Goal: Information Seeking & Learning: Learn about a topic

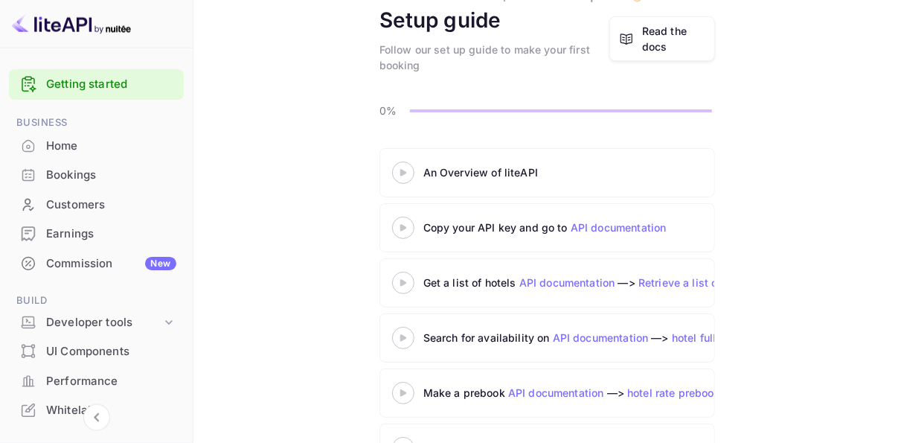
scroll to position [155, 0]
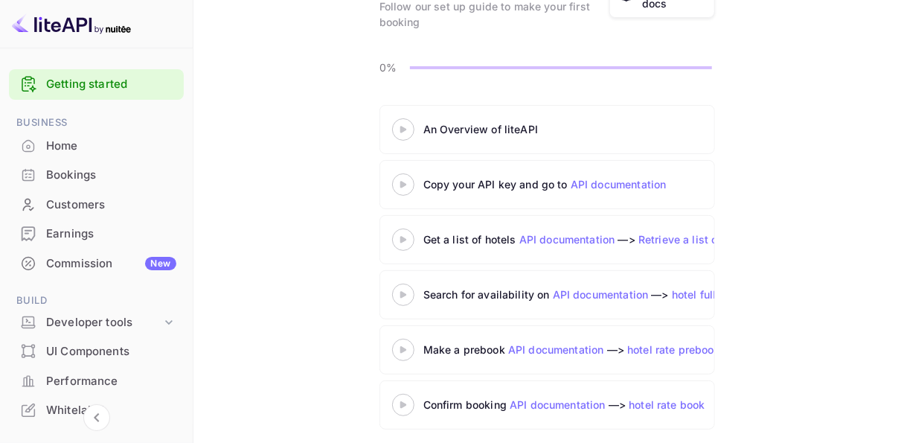
click at [622, 182] on link "API documentation" at bounding box center [619, 184] width 96 height 13
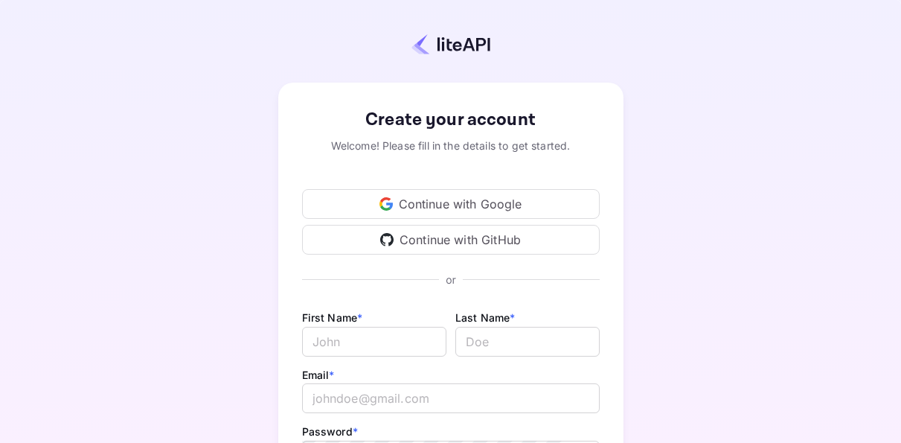
click at [433, 233] on div "Continue with GitHub" at bounding box center [451, 240] width 298 height 30
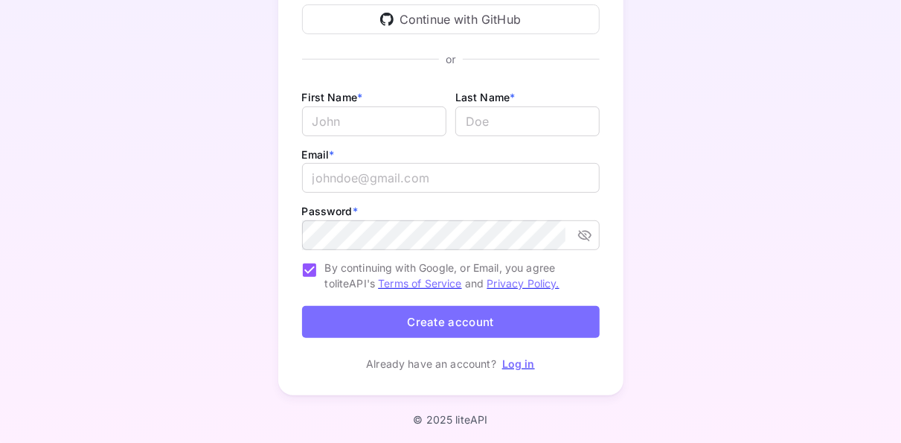
click at [522, 362] on link "Log in" at bounding box center [518, 363] width 33 height 13
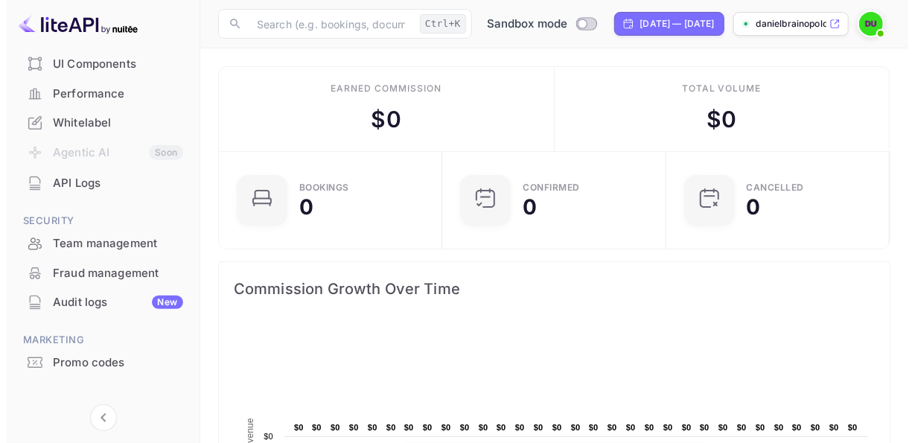
scroll to position [291, 0]
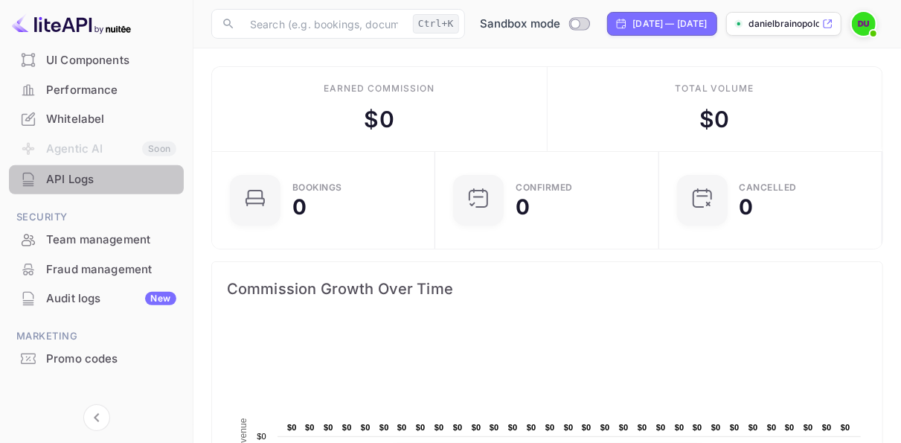
click at [97, 179] on div "API Logs" at bounding box center [111, 179] width 130 height 17
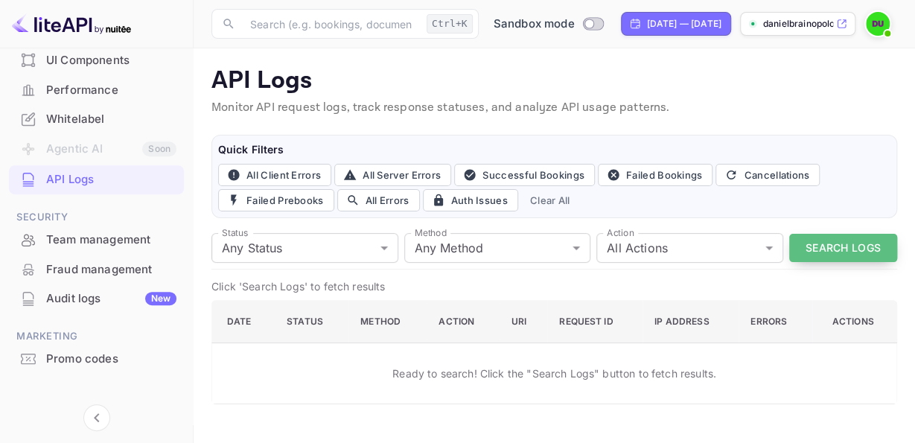
click at [836, 249] on button "Search Logs" at bounding box center [843, 248] width 108 height 29
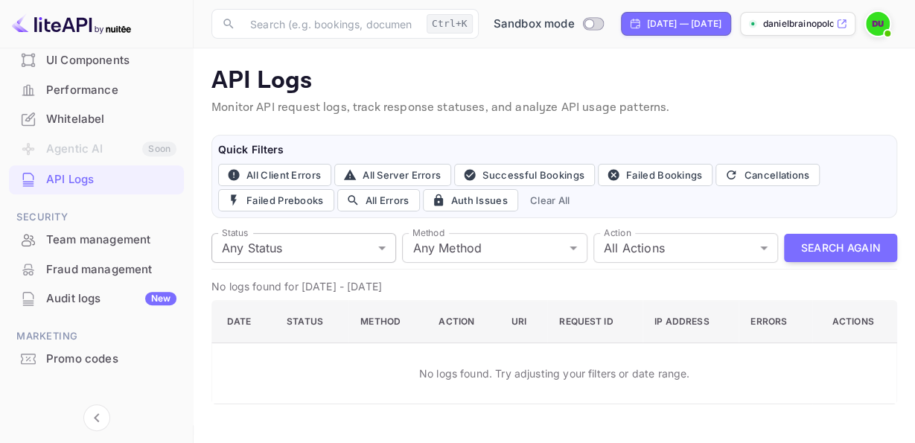
click at [385, 245] on body "Getting started Business Home Bookings Customers Earnings Commission New Build …" at bounding box center [457, 221] width 915 height 443
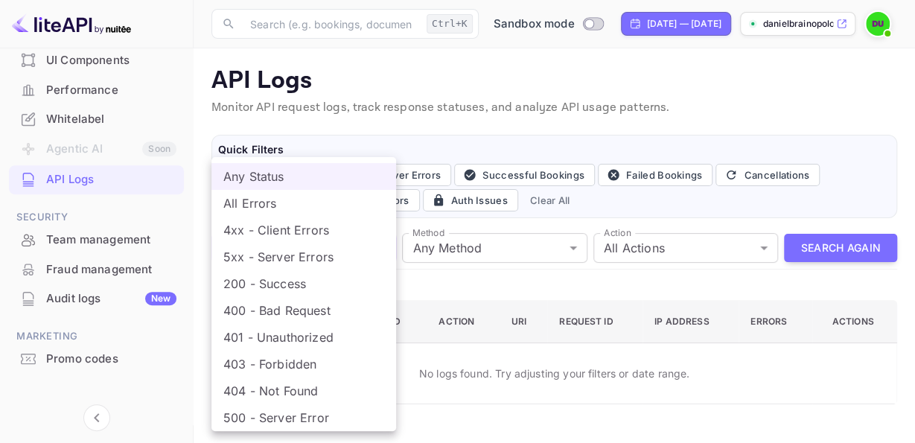
click at [522, 275] on div at bounding box center [457, 221] width 915 height 443
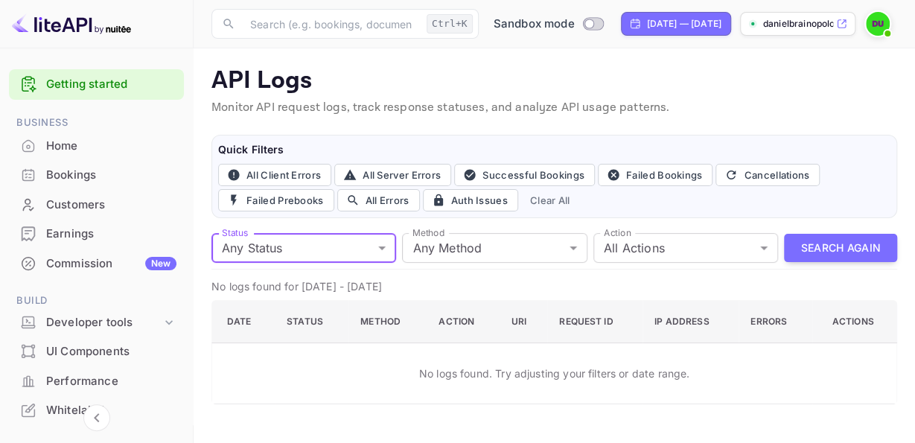
click at [94, 81] on link "Getting started" at bounding box center [111, 84] width 130 height 17
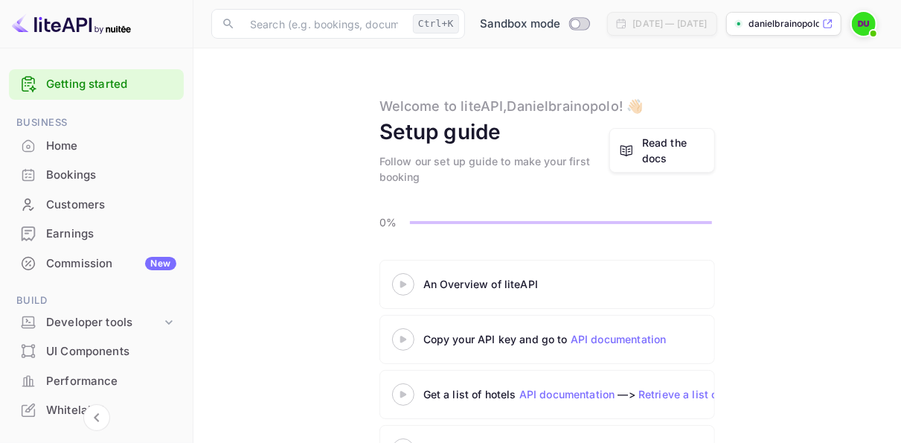
click at [673, 144] on div "Read the docs" at bounding box center [673, 150] width 63 height 31
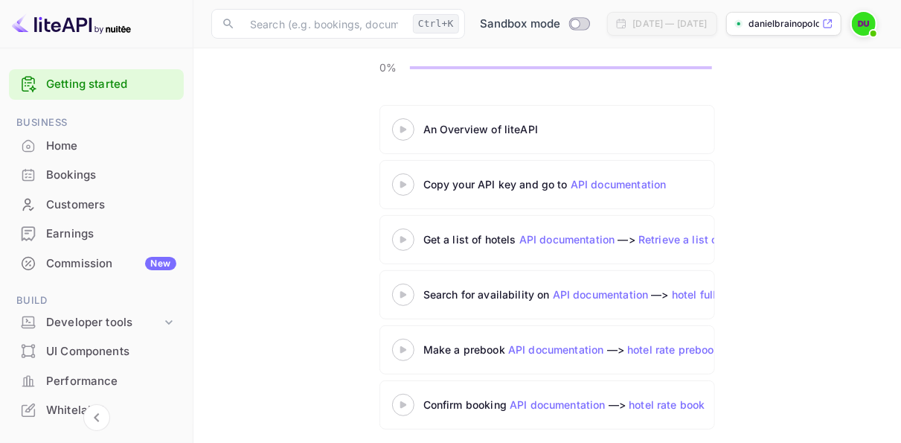
scroll to position [161, 0]
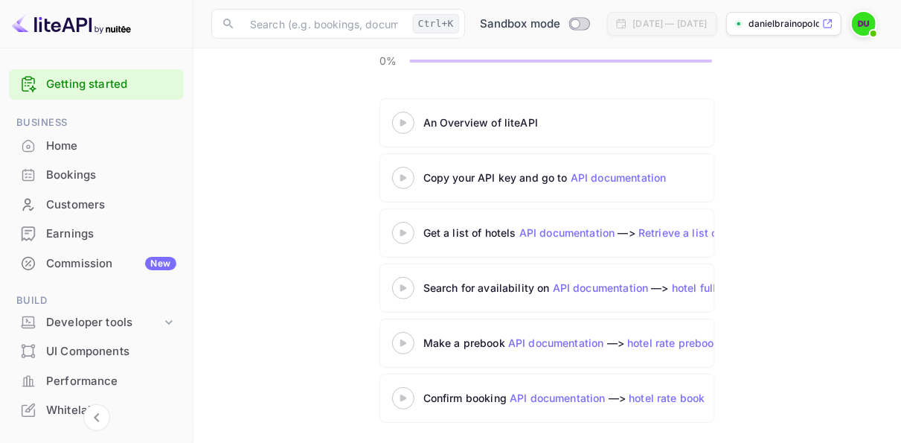
click at [586, 176] on link "API documentation" at bounding box center [619, 177] width 96 height 13
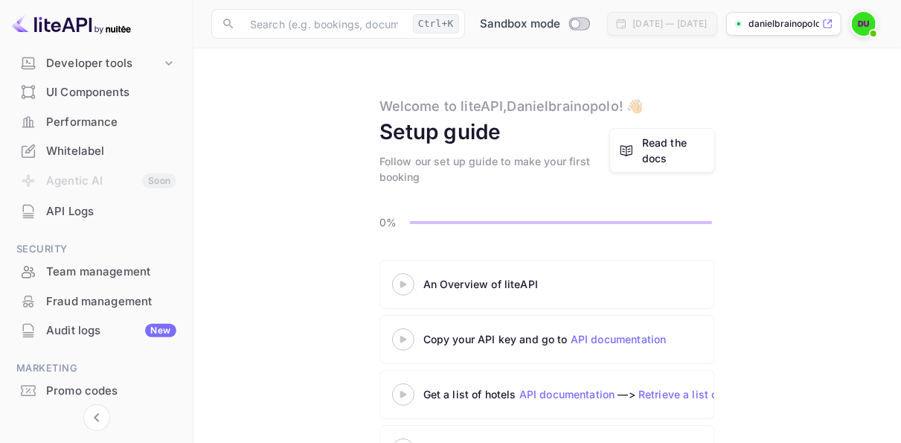
scroll to position [304, 0]
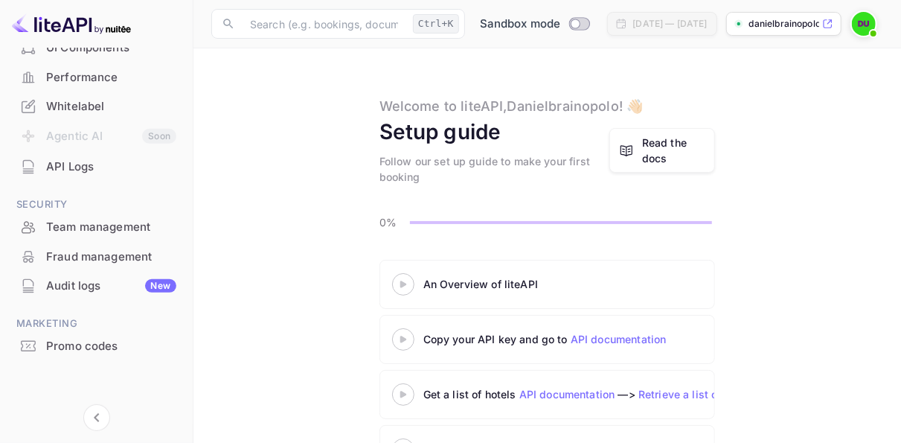
click at [660, 145] on div "Read the docs" at bounding box center [673, 150] width 63 height 31
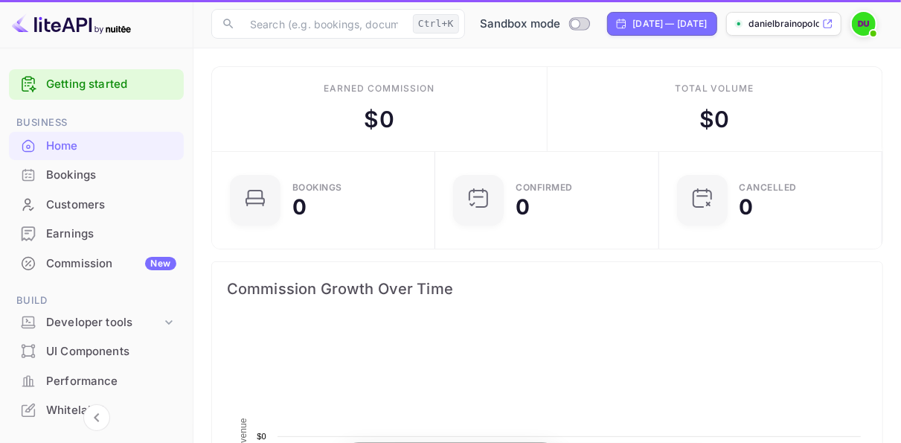
scroll to position [13, 13]
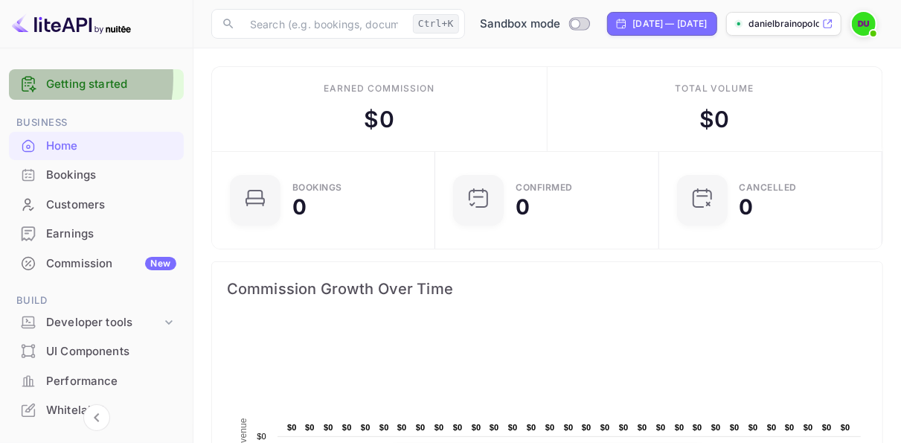
click at [30, 80] on icon at bounding box center [28, 84] width 18 height 19
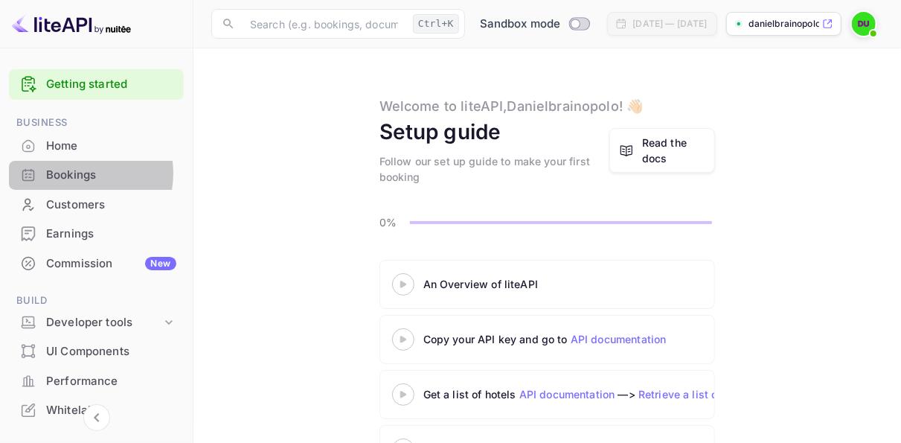
click at [80, 173] on div "Bookings" at bounding box center [111, 175] width 130 height 17
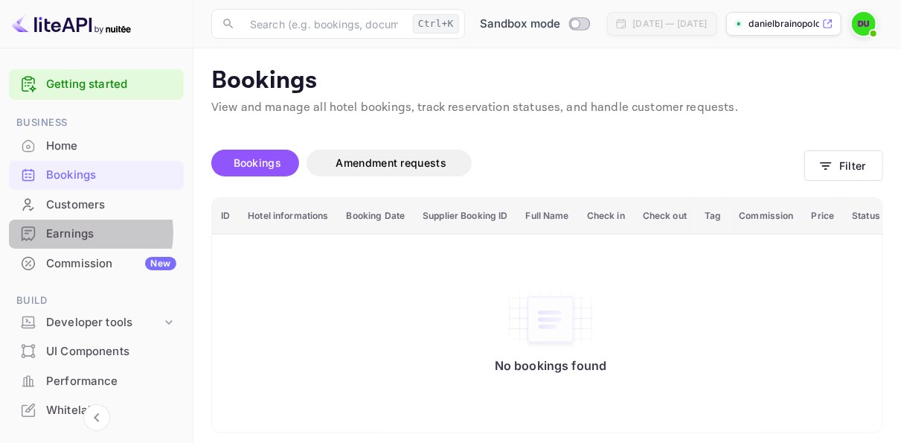
click at [83, 232] on div "Earnings" at bounding box center [111, 233] width 130 height 17
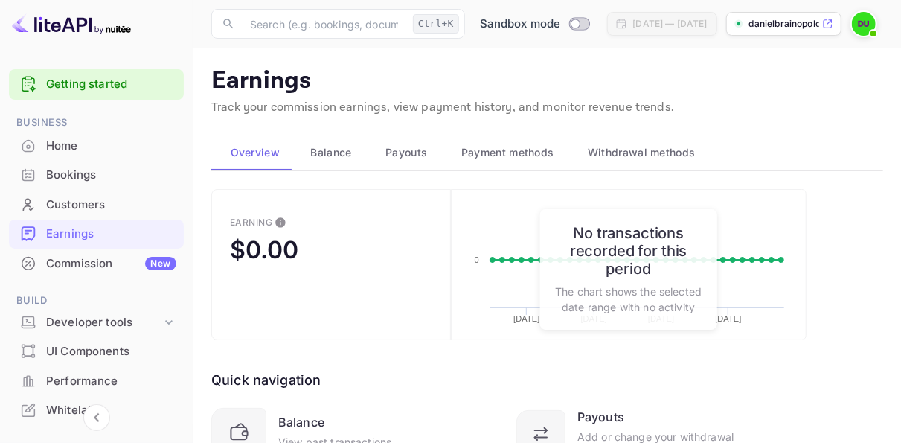
scroll to position [86, 0]
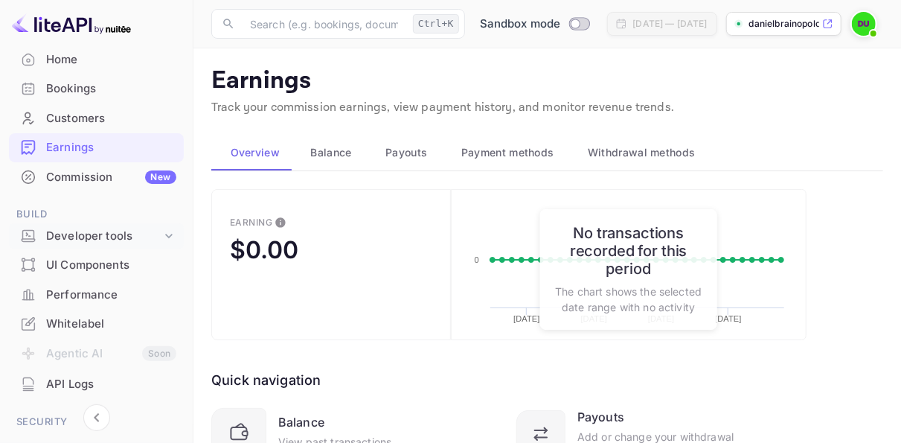
click at [102, 231] on div "Developer tools" at bounding box center [103, 236] width 115 height 17
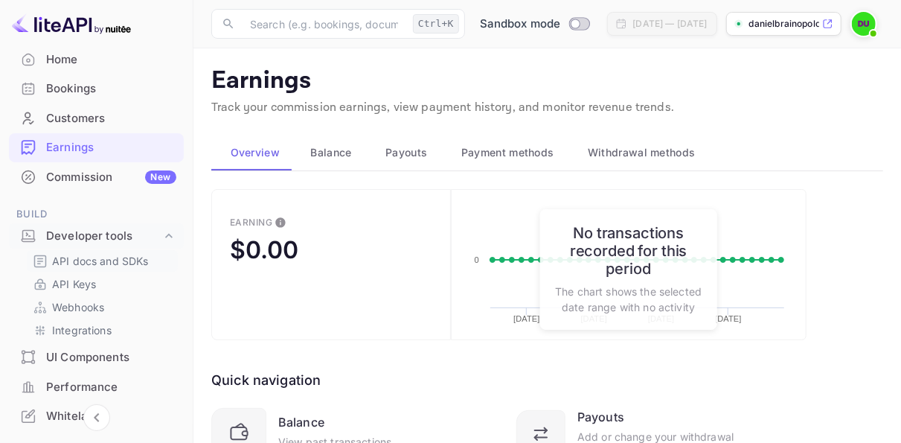
click at [92, 264] on p "API docs and SDKs" at bounding box center [100, 261] width 97 height 16
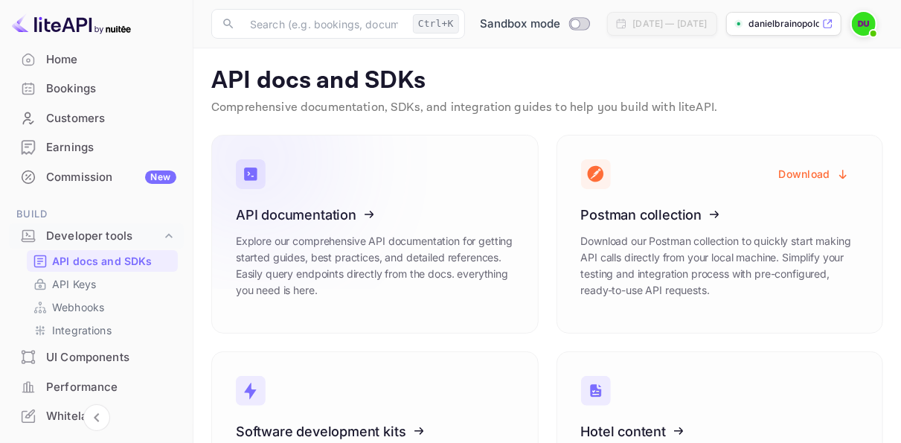
click at [426, 203] on icon at bounding box center [327, 211] width 231 height 153
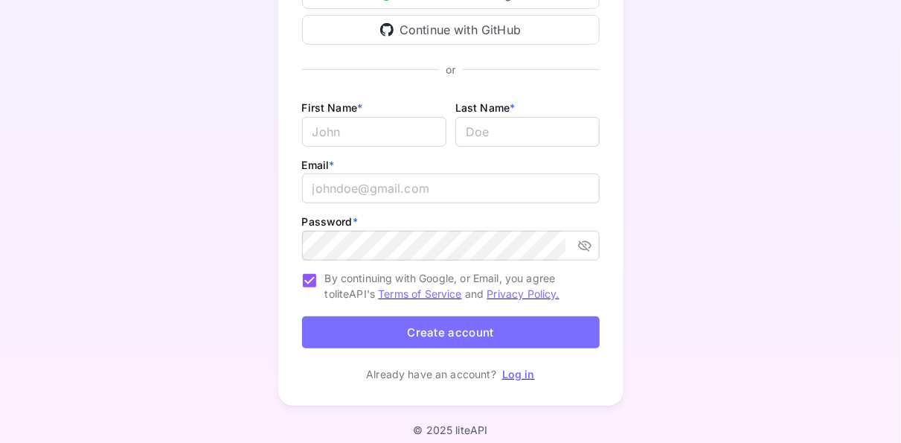
scroll to position [220, 0]
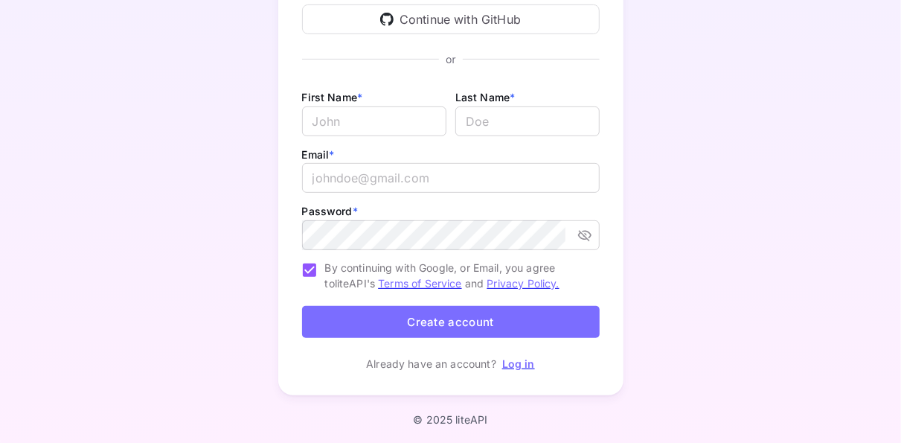
click at [521, 362] on link "Log in" at bounding box center [518, 363] width 33 height 13
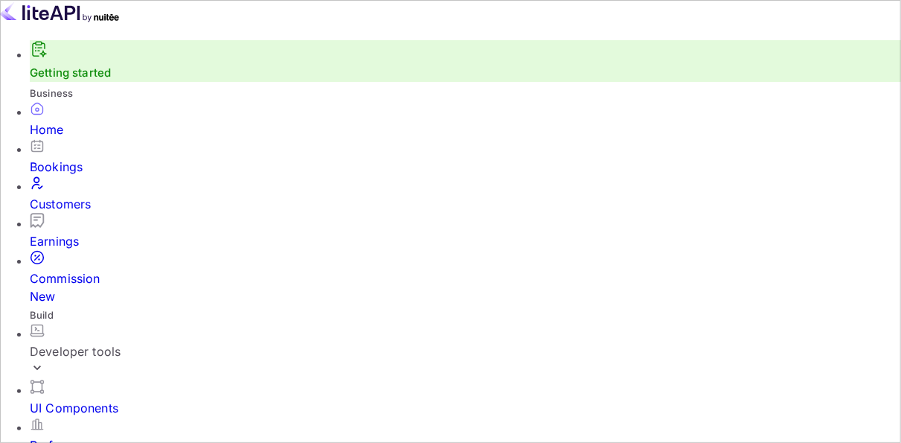
scroll to position [229, 202]
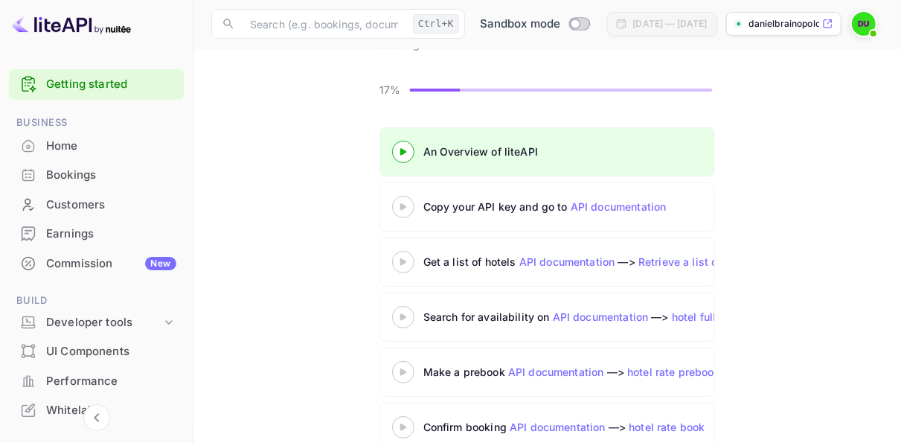
scroll to position [155, 0]
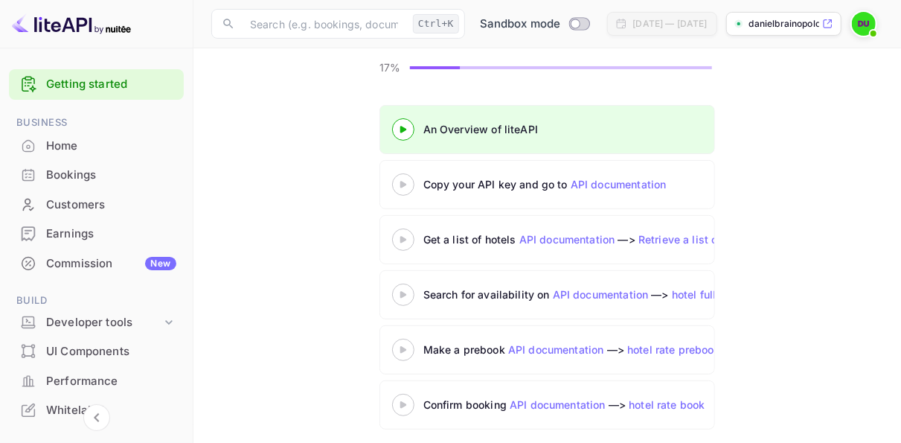
click at [592, 182] on link "API documentation" at bounding box center [619, 184] width 96 height 13
click at [403, 181] on div at bounding box center [403, 184] width 52 height 19
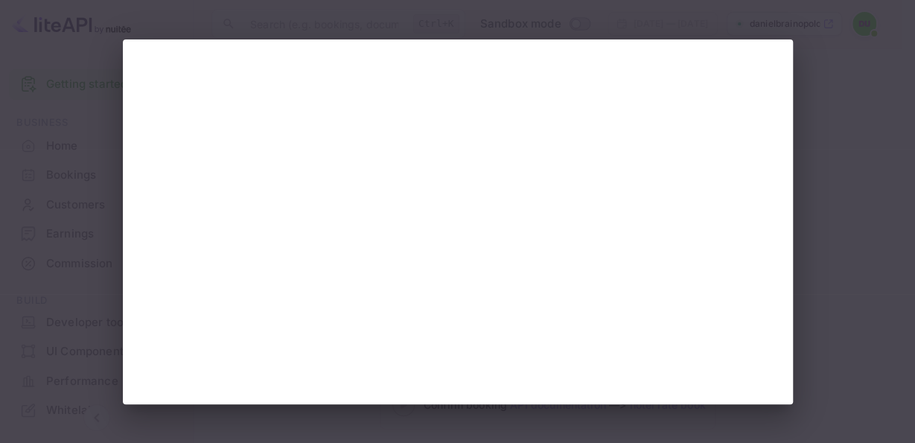
click at [841, 65] on div at bounding box center [457, 221] width 915 height 443
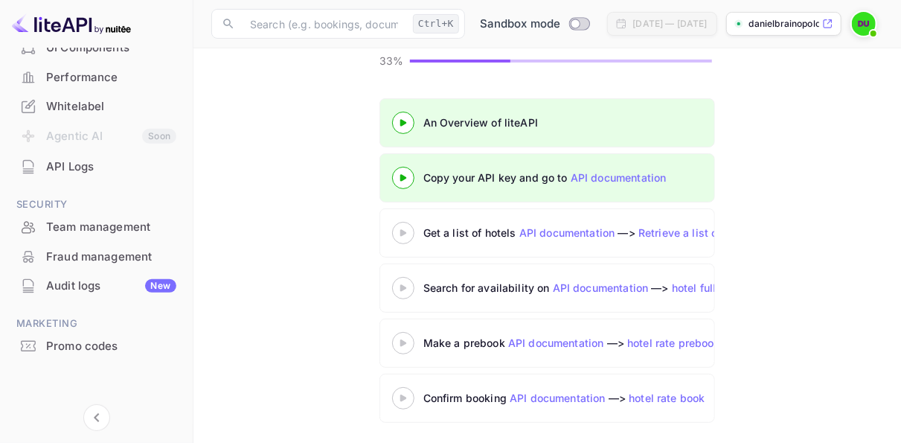
scroll to position [259, 0]
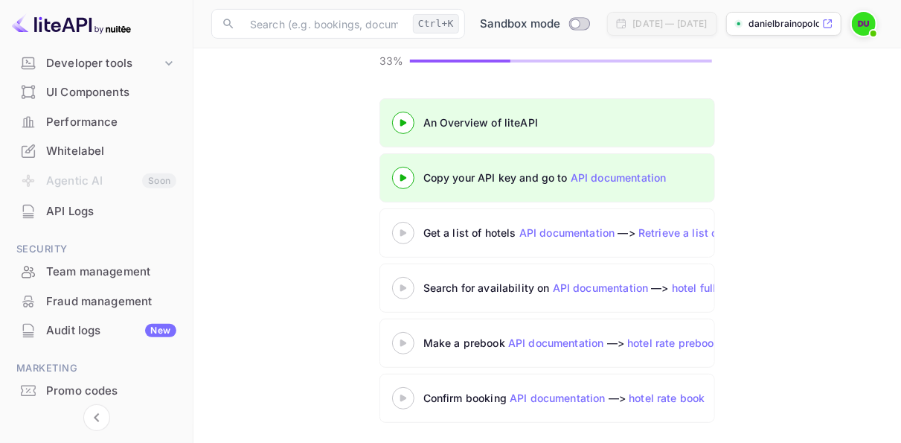
drag, startPoint x: 416, startPoint y: 202, endPoint x: 378, endPoint y: 193, distance: 39.2
click at [380, 193] on div "An Overview of liteAPI Copy your API key and go to API documentation Get a list…" at bounding box center [548, 263] width 336 height 330
